Goal: Task Accomplishment & Management: Manage account settings

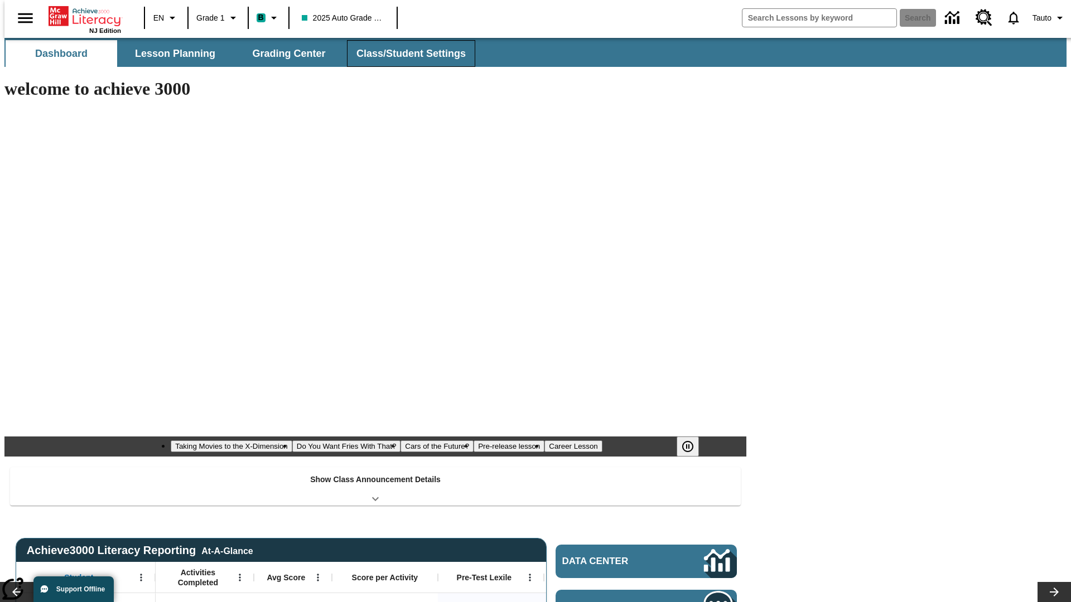
click at [405, 54] on button "Class/Student Settings" at bounding box center [411, 53] width 128 height 27
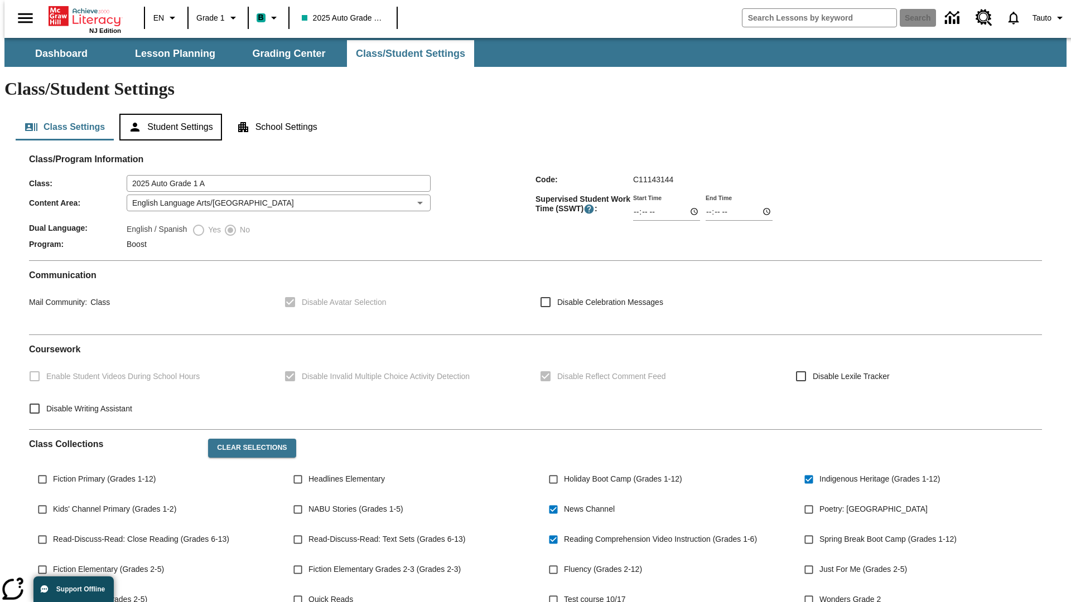
click at [168, 114] on button "Student Settings" at bounding box center [170, 127] width 102 height 27
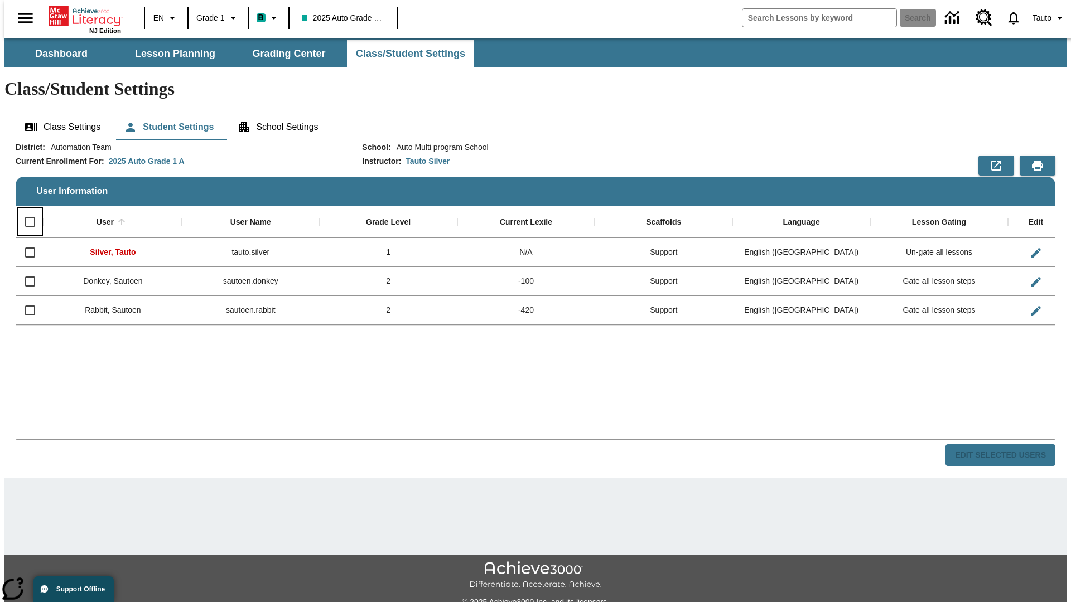
click at [25, 210] on input "Select all rows" at bounding box center [29, 221] width 23 height 23
checkbox input "true"
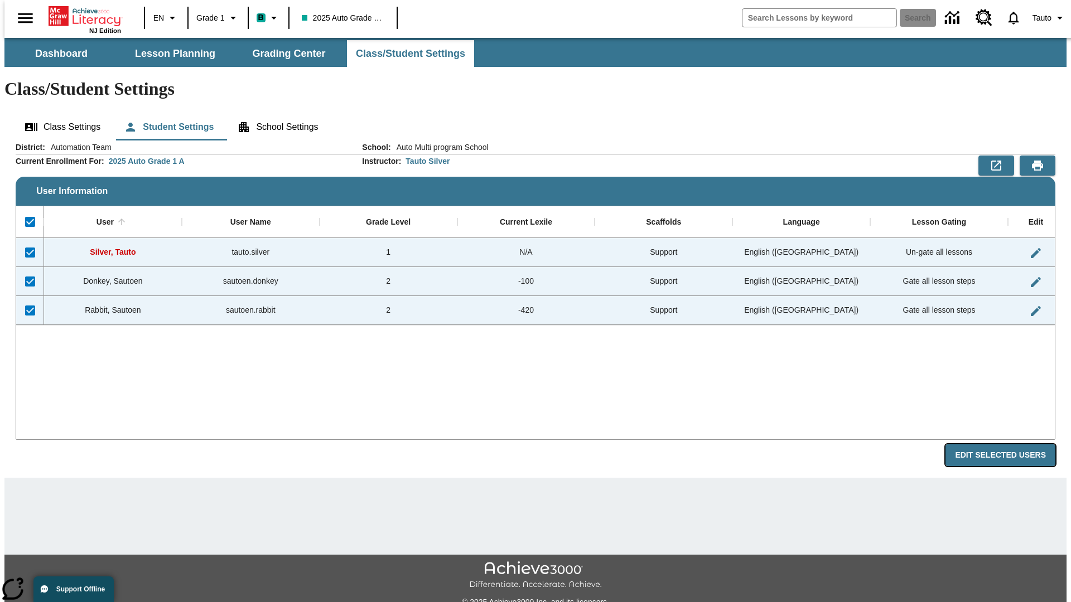
click at [1009, 444] on button "Edit Selected Users" at bounding box center [1000, 455] width 110 height 22
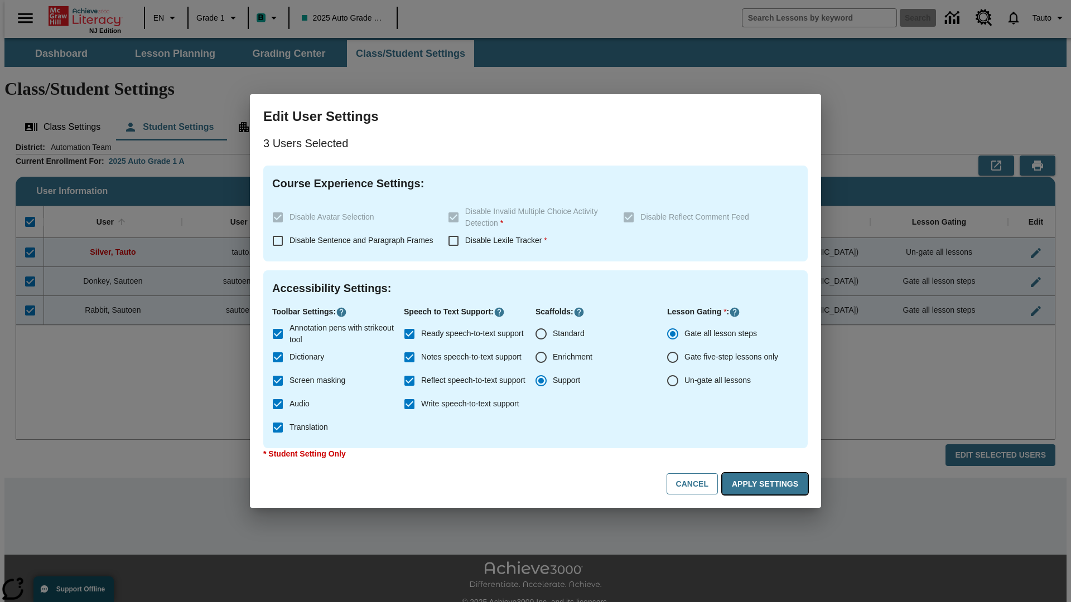
click at [767, 484] on button "Apply Settings" at bounding box center [764, 484] width 85 height 22
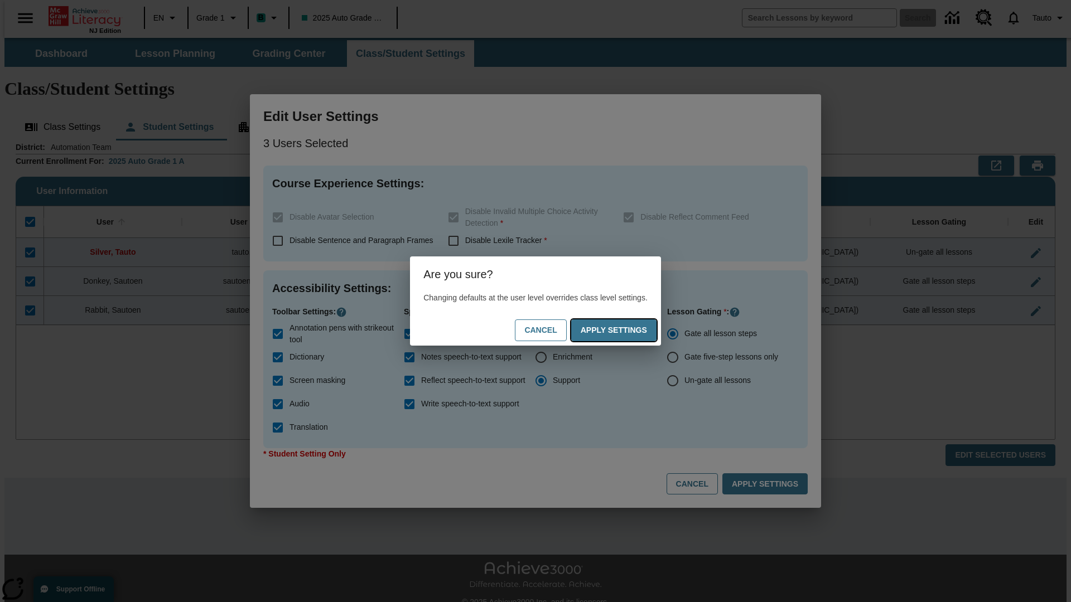
click at [625, 330] on button "Apply Settings" at bounding box center [613, 331] width 85 height 22
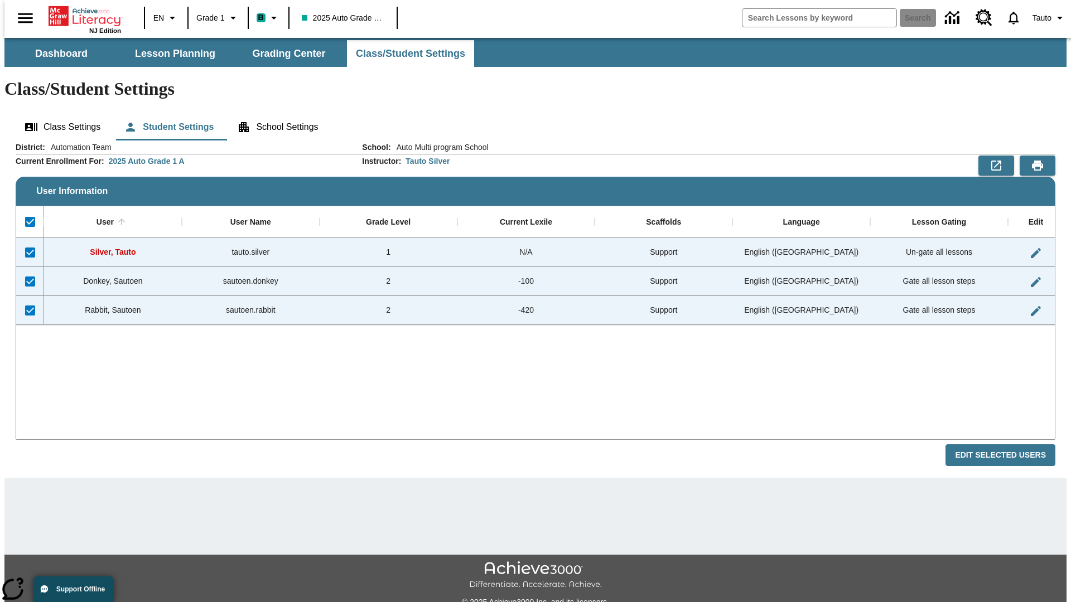
checkbox input "false"
click at [1043, 18] on span "Tauto" at bounding box center [1041, 18] width 19 height 12
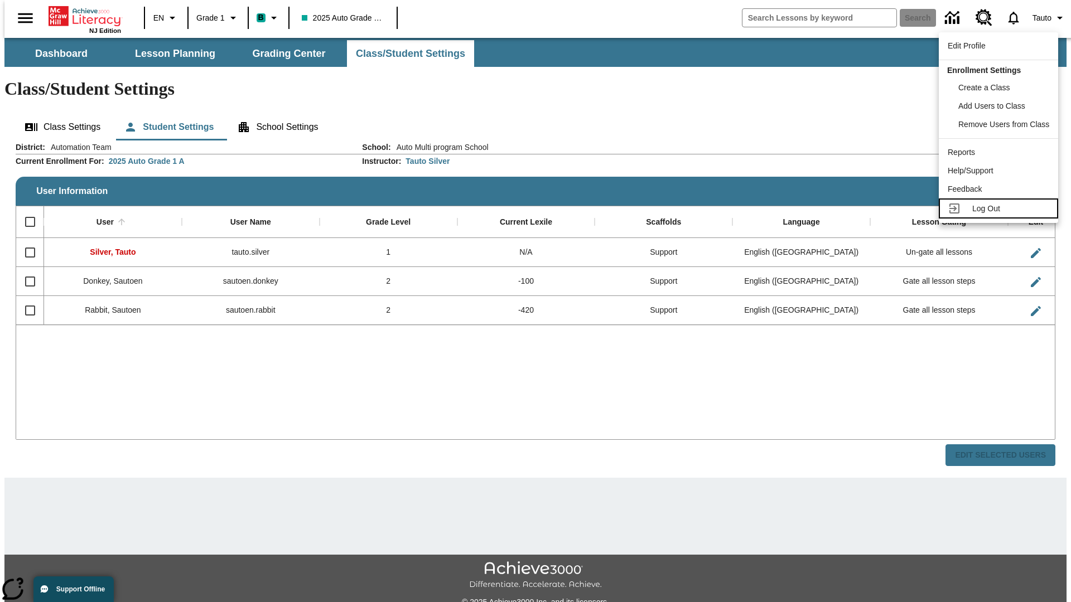
click at [1000, 209] on span "Log Out" at bounding box center [986, 208] width 28 height 9
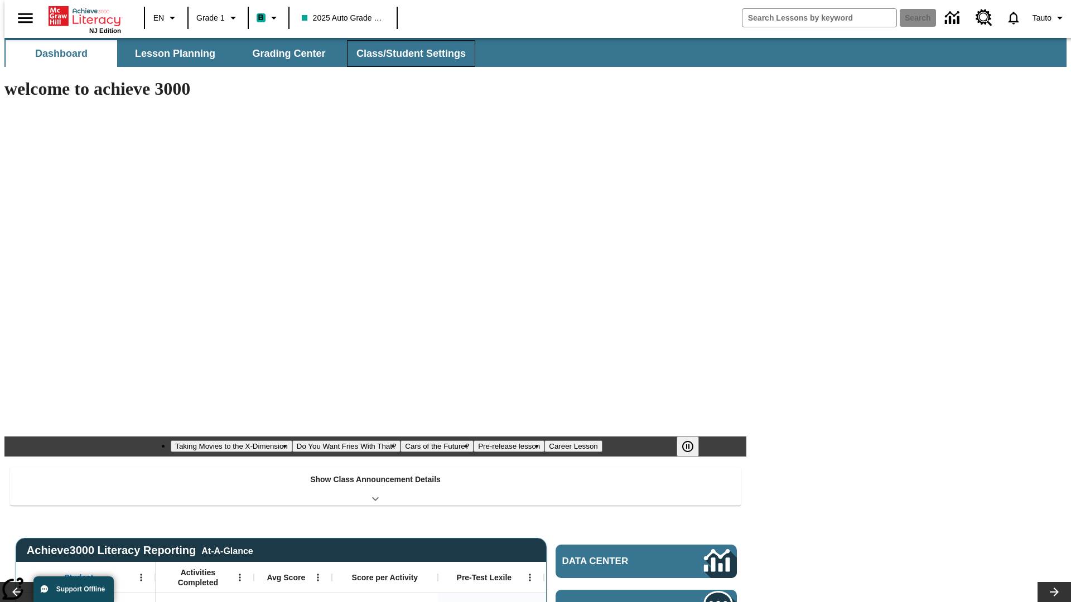
click at [405, 54] on button "Class/Student Settings" at bounding box center [411, 53] width 128 height 27
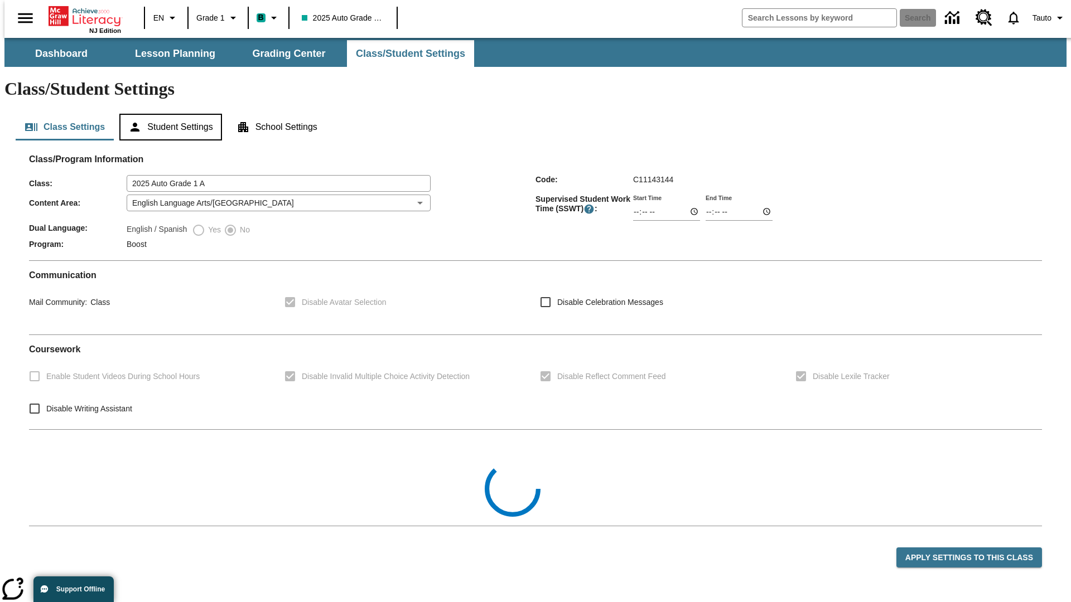
click at [168, 114] on button "Student Settings" at bounding box center [170, 127] width 102 height 27
